Goal: Information Seeking & Learning: Learn about a topic

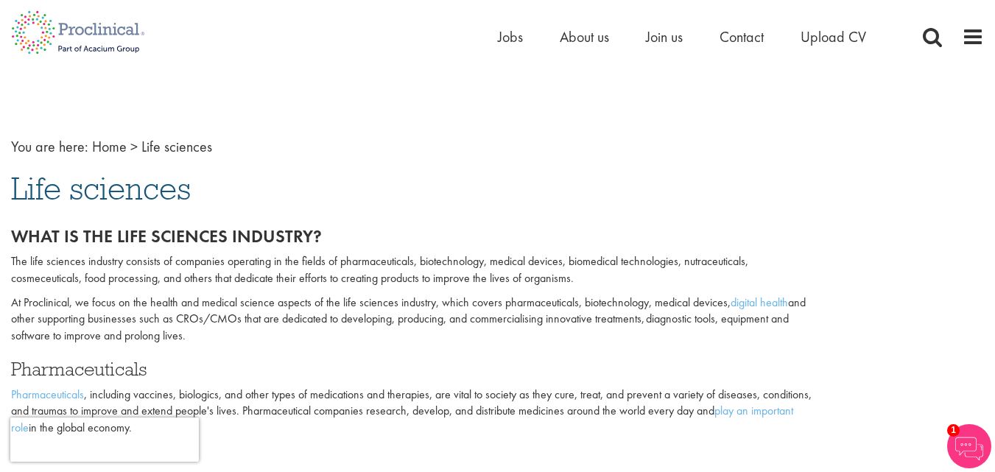
click at [84, 297] on p "At Proclinical, we focus on the health and medical science aspects of the life …" at bounding box center [414, 320] width 807 height 51
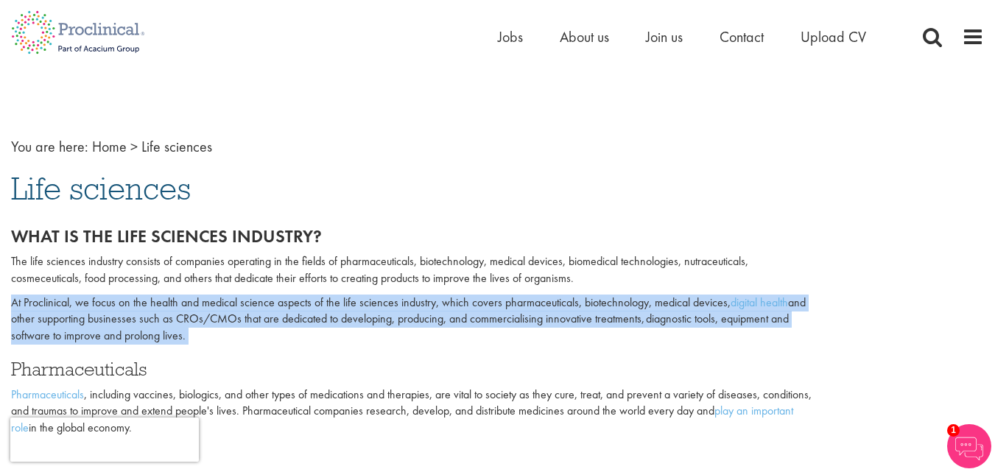
click at [84, 297] on p "At Proclinical, we focus on the health and medical science aspects of the life …" at bounding box center [414, 320] width 807 height 51
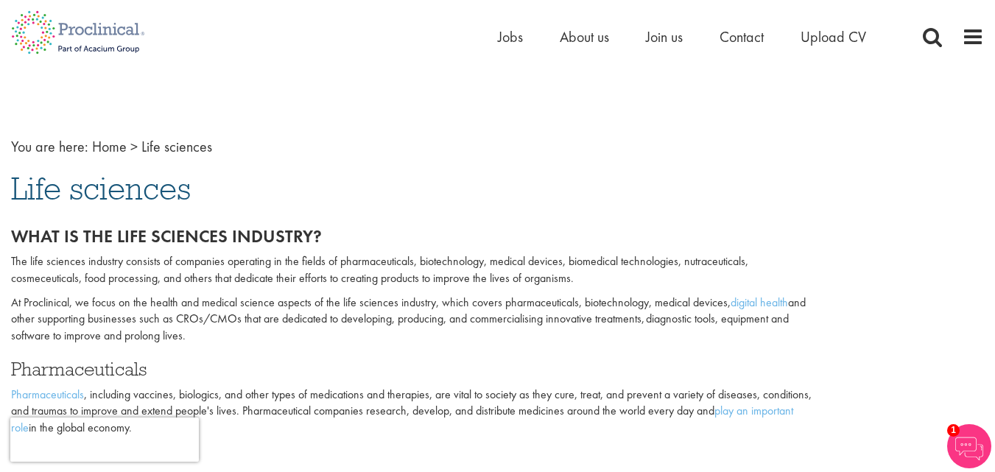
click at [211, 279] on p "The life sciences industry consists of companies operating in the fields of pha…" at bounding box center [414, 270] width 807 height 34
drag, startPoint x: 211, startPoint y: 279, endPoint x: 457, endPoint y: 275, distance: 246.0
click at [457, 275] on p "The life sciences industry consists of companies operating in the fields of pha…" at bounding box center [414, 270] width 807 height 34
click at [534, 261] on p "The life sciences industry consists of companies operating in the fields of pha…" at bounding box center [414, 270] width 807 height 34
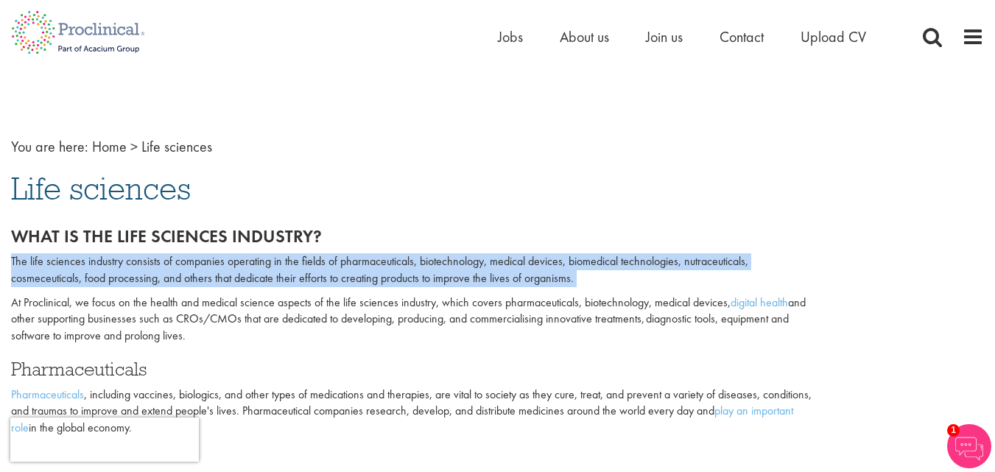
click at [534, 261] on p "The life sciences industry consists of companies operating in the fields of pha…" at bounding box center [414, 270] width 807 height 34
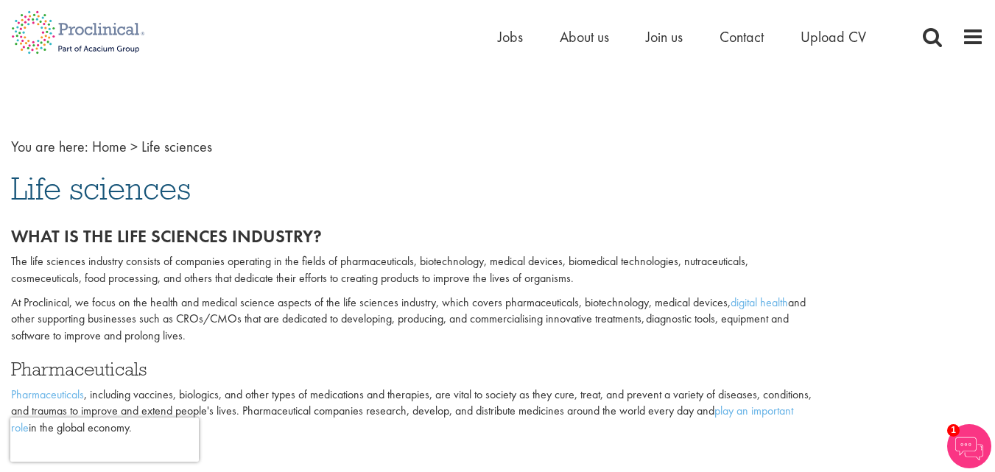
click at [399, 312] on p "At Proclinical, we focus on the health and medical science aspects of the life …" at bounding box center [414, 320] width 807 height 51
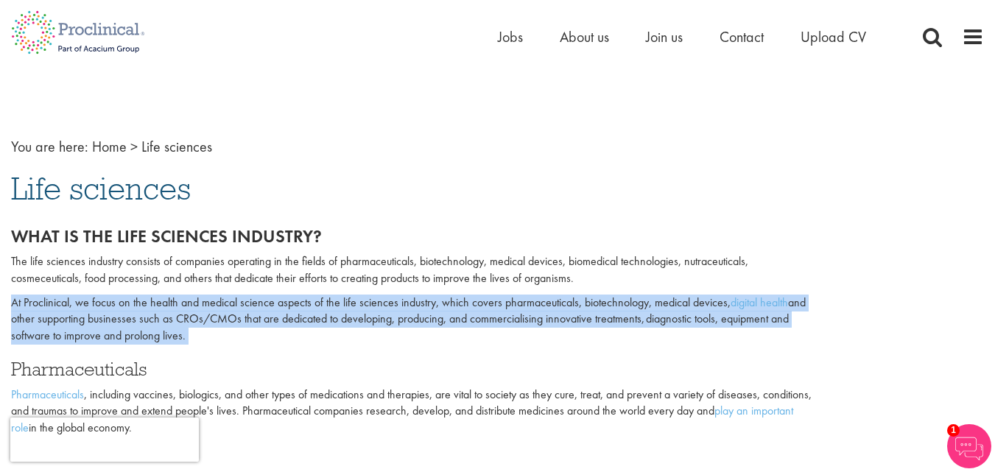
click at [399, 312] on p "At Proclinical, we focus on the health and medical science aspects of the life …" at bounding box center [414, 320] width 807 height 51
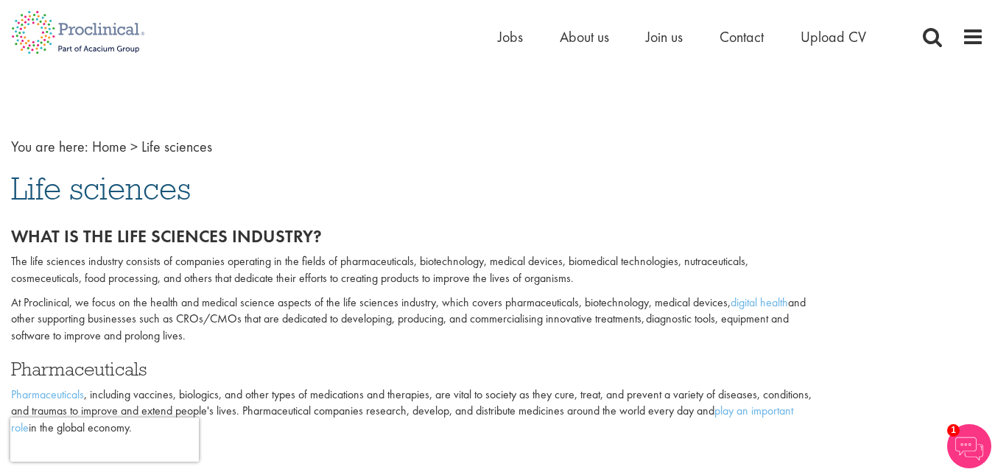
click at [292, 270] on p "The life sciences industry consists of companies operating in the fields of pha…" at bounding box center [414, 270] width 807 height 34
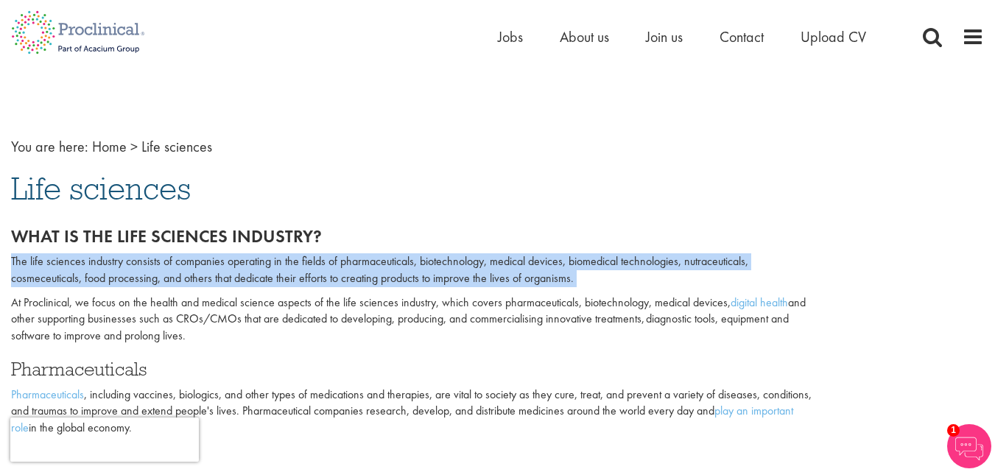
click at [292, 270] on p "The life sciences industry consists of companies operating in the fields of pha…" at bounding box center [414, 270] width 807 height 34
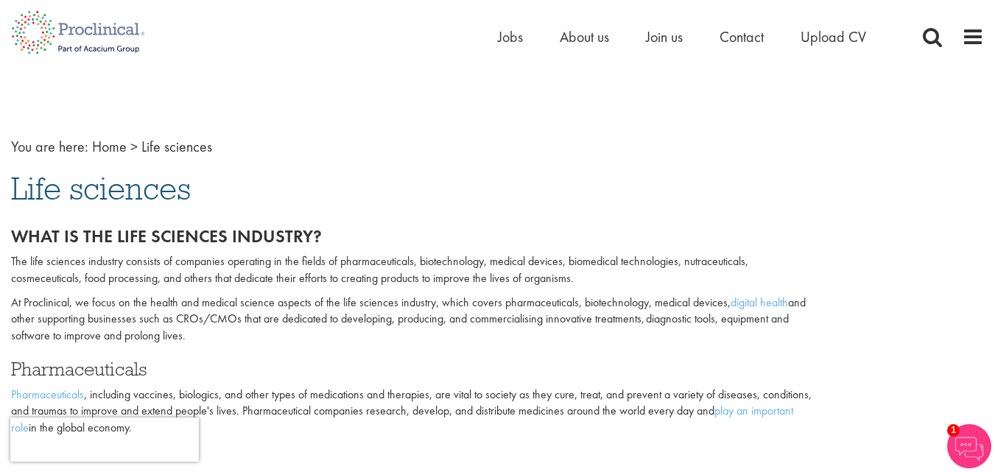
click at [124, 300] on p "At Proclinical, we focus on the health and medical science aspects of the life …" at bounding box center [414, 320] width 807 height 51
click at [27, 279] on p "The life sciences industry consists of companies operating in the fields of pha…" at bounding box center [414, 270] width 807 height 34
click at [304, 244] on h2 "What is the life sciences industry?" at bounding box center [414, 236] width 807 height 19
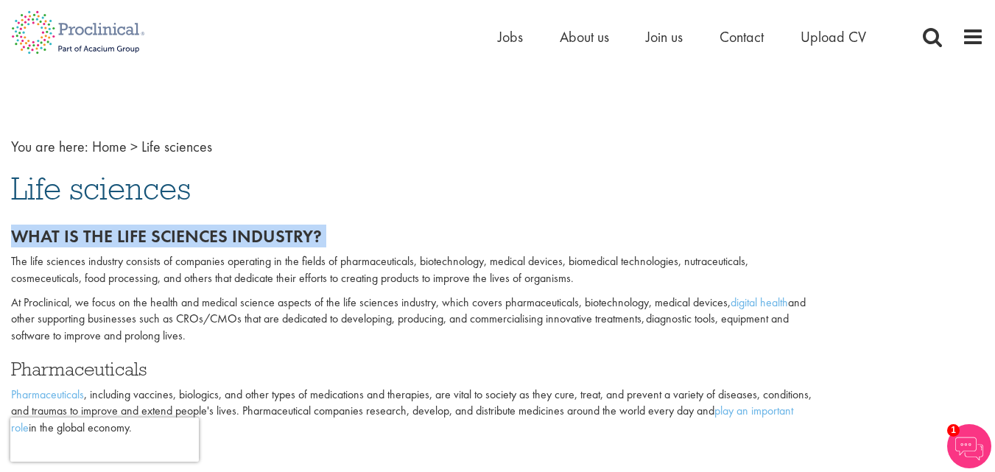
click at [304, 244] on h2 "What is the life sciences industry?" at bounding box center [414, 236] width 807 height 19
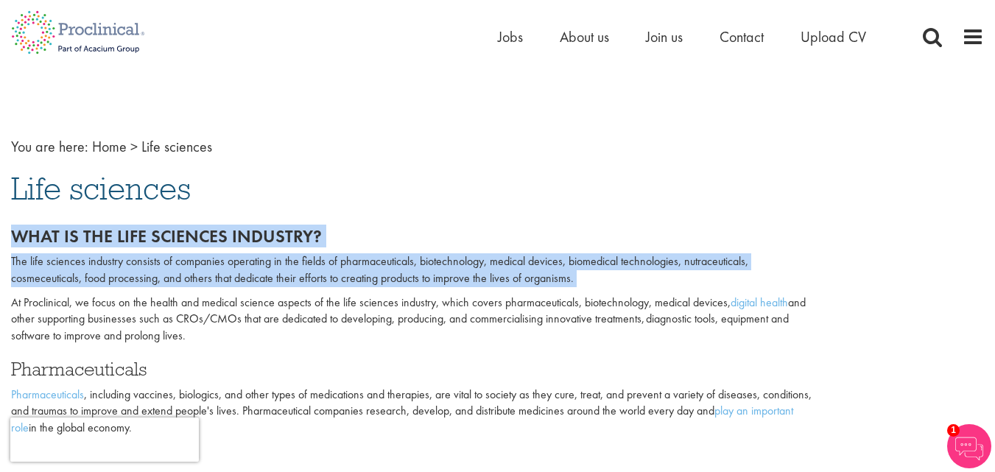
drag, startPoint x: 304, startPoint y: 244, endPoint x: 621, endPoint y: 308, distance: 322.9
click at [621, 308] on div "What is the life sciences industry? The life sciences industry consists of comp…" at bounding box center [414, 332] width 807 height 211
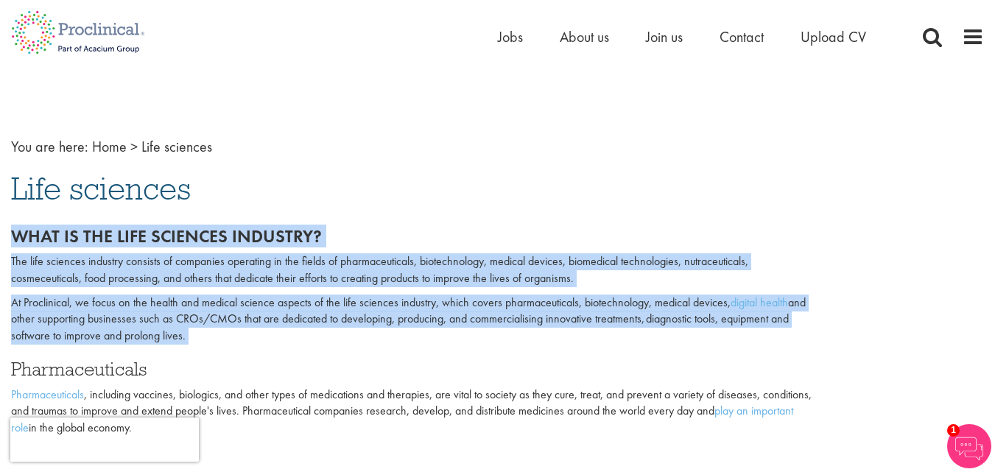
click at [440, 269] on p "The life sciences industry consists of companies operating in the fields of pha…" at bounding box center [414, 270] width 807 height 34
